Goal: Entertainment & Leisure: Consume media (video, audio)

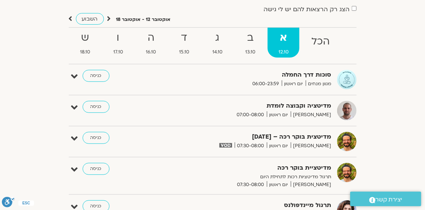
scroll to position [62, 0]
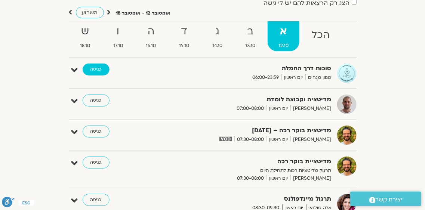
click at [96, 68] on link "כניסה" at bounding box center [96, 70] width 27 height 12
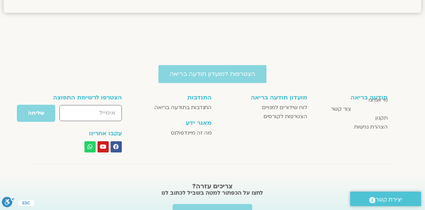
scroll to position [678, 0]
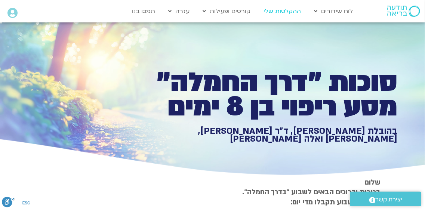
click at [289, 13] on link "ההקלטות שלי" at bounding box center [282, 11] width 45 height 14
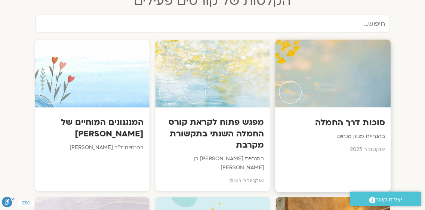
scroll to position [386, 0]
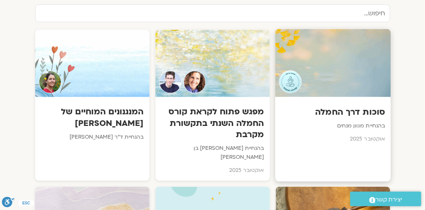
click at [353, 110] on h3 "סוכות דרך החמלה" at bounding box center [333, 113] width 104 height 12
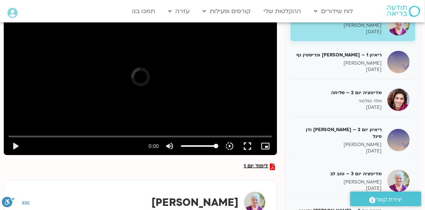
scroll to position [120, 0]
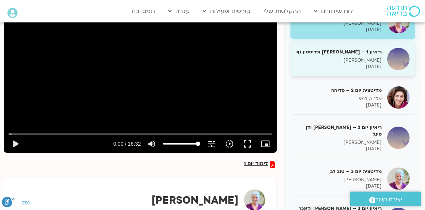
click at [364, 62] on p "טארה בראך" at bounding box center [339, 60] width 86 height 6
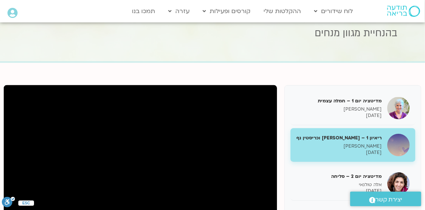
scroll to position [131, 0]
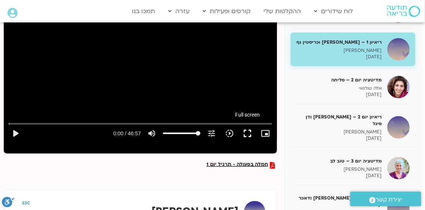
click at [249, 132] on button "fullscreen" at bounding box center [248, 134] width 18 height 18
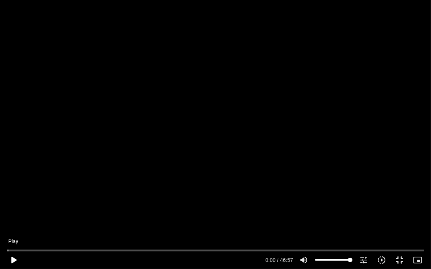
click at [13, 259] on button "play_arrow" at bounding box center [13, 260] width 18 height 18
click at [221, 251] on input "Seek" at bounding box center [216, 250] width 418 height 4
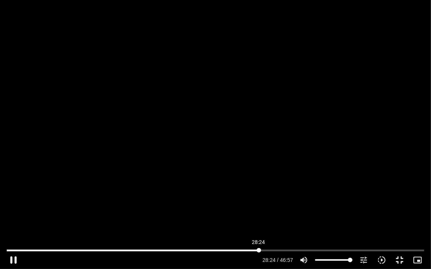
click at [259, 249] on input "Seek" at bounding box center [216, 250] width 418 height 4
click at [255, 250] on input "Seek" at bounding box center [216, 250] width 418 height 4
click at [249, 250] on input "Seek" at bounding box center [216, 250] width 418 height 4
click at [242, 251] on input "Seek" at bounding box center [216, 250] width 418 height 4
click at [14, 260] on button "pause" at bounding box center [13, 260] width 18 height 18
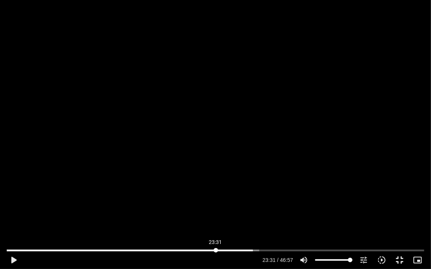
click at [216, 249] on input "Seek" at bounding box center [216, 250] width 418 height 4
click at [248, 249] on input "Seek" at bounding box center [216, 250] width 418 height 4
click at [15, 260] on button "play_arrow" at bounding box center [13, 260] width 18 height 18
click at [12, 258] on button "pause" at bounding box center [13, 260] width 18 height 18
click at [15, 260] on button "play_arrow" at bounding box center [13, 260] width 18 height 18
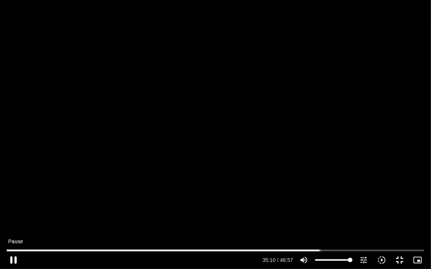
click at [13, 259] on button "pause" at bounding box center [13, 260] width 18 height 18
click at [15, 260] on button "play_arrow" at bounding box center [13, 260] width 18 height 18
click at [14, 260] on button "pause" at bounding box center [13, 260] width 18 height 18
click at [13, 259] on button "play_arrow" at bounding box center [13, 260] width 18 height 18
click at [14, 259] on button "pause" at bounding box center [13, 260] width 18 height 18
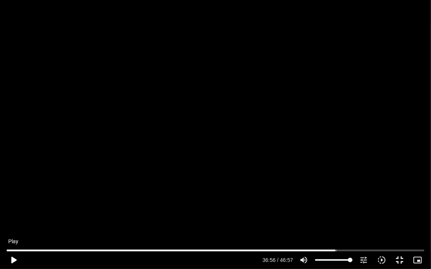
click at [15, 259] on button "play_arrow" at bounding box center [13, 260] width 18 height 18
click at [13, 260] on button "pause" at bounding box center [13, 260] width 18 height 18
click at [13, 260] on button "play_arrow" at bounding box center [13, 260] width 18 height 18
click at [400, 257] on button "fullscreen_exit" at bounding box center [399, 260] width 18 height 18
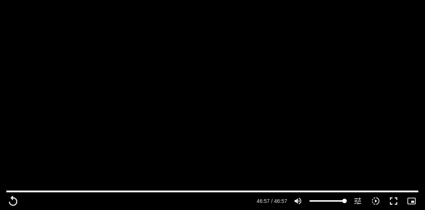
scroll to position [31, 0]
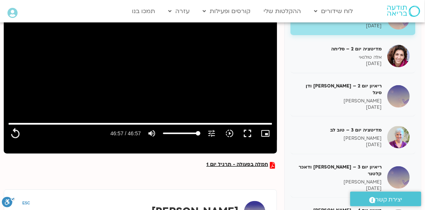
type input "2817.733333"
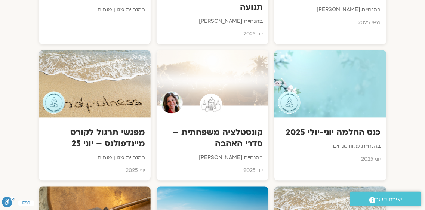
scroll to position [1408, 0]
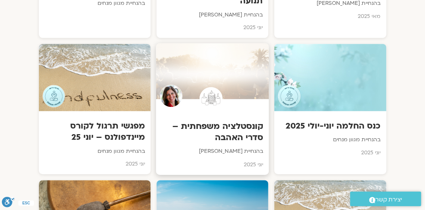
click at [220, 92] on div at bounding box center [212, 77] width 113 height 68
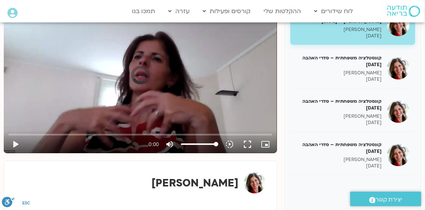
scroll to position [120, 0]
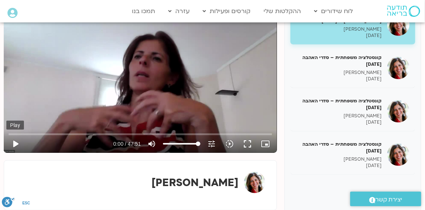
click at [15, 144] on button "play_arrow" at bounding box center [15, 144] width 18 height 18
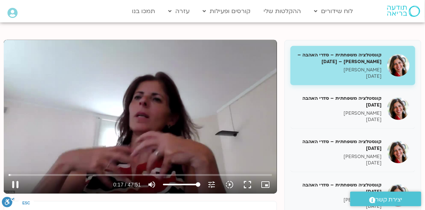
scroll to position [83, 0]
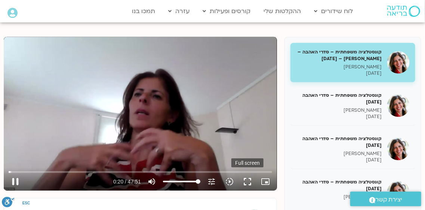
click at [248, 181] on button "fullscreen" at bounding box center [248, 182] width 18 height 18
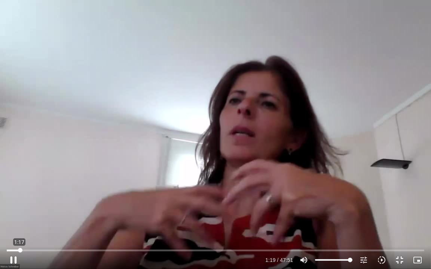
click at [20, 250] on input "Seek" at bounding box center [216, 250] width 418 height 4
click at [13, 260] on button "pause" at bounding box center [13, 260] width 18 height 18
click at [15, 261] on button "play_arrow" at bounding box center [13, 260] width 18 height 18
type input "97.117565"
type input "74.9300950707038"
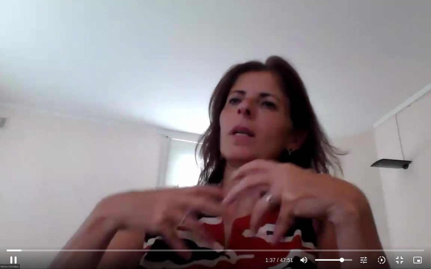
type input "97.248423"
type input "74.9300950707038"
click at [342, 259] on input "Volume" at bounding box center [333, 260] width 37 height 4
type input "99.234332"
type input "59.0796516737237"
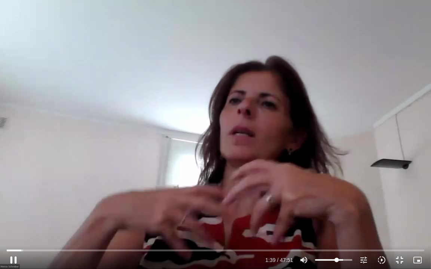
type input "99.33596"
type input "59.5829671646561"
type input "99.370087"
type input "59.5829671646561"
click at [337, 260] on input "Volume" at bounding box center [333, 260] width 37 height 4
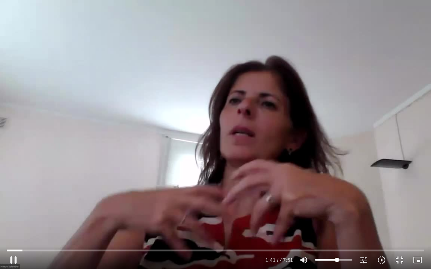
type input "101.752306"
type input "44.7631221538707"
type input "101.88676"
type input "44.7631221538707"
click at [332, 258] on input "Volume" at bounding box center [333, 260] width 37 height 4
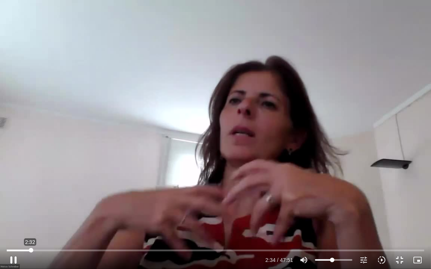
click at [31, 250] on input "Seek" at bounding box center [216, 250] width 418 height 4
click at [29, 250] on input "Seek" at bounding box center [216, 250] width 418 height 4
click at [26, 251] on input "Seek" at bounding box center [216, 250] width 418 height 4
drag, startPoint x: 0, startPoint y: 269, endPoint x: 369, endPoint y: 77, distance: 415.8
click at [369, 77] on div "Skip Ad 1:56 pause 2:49 / 47:51 volume_up Mute tune Resolution Auto 720p slow_m…" at bounding box center [215, 134] width 431 height 269
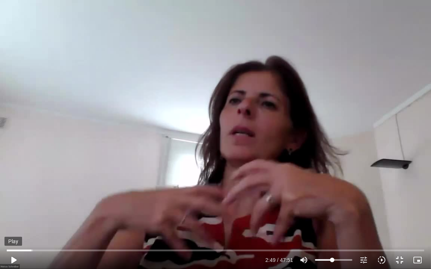
click at [12, 259] on button "play_arrow" at bounding box center [13, 260] width 18 height 18
type input "212.714521"
type input "84.1335783334665"
type input "212.97073"
type input "84.1335783334665"
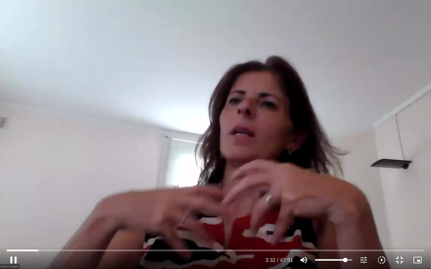
click at [345, 260] on input "Volume" at bounding box center [333, 260] width 37 height 4
click at [13, 261] on button "pause" at bounding box center [13, 260] width 18 height 18
click at [13, 260] on button "play_arrow" at bounding box center [13, 260] width 18 height 18
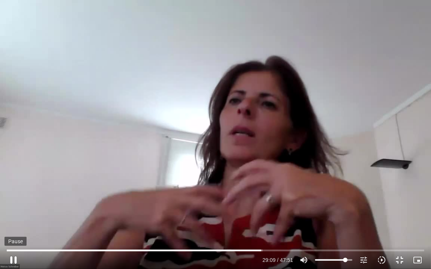
click at [13, 260] on button "pause" at bounding box center [13, 260] width 18 height 18
type input "1749.981401"
click at [402, 256] on button "fullscreen_exit" at bounding box center [399, 260] width 18 height 18
